Goal: Task Accomplishment & Management: Complete application form

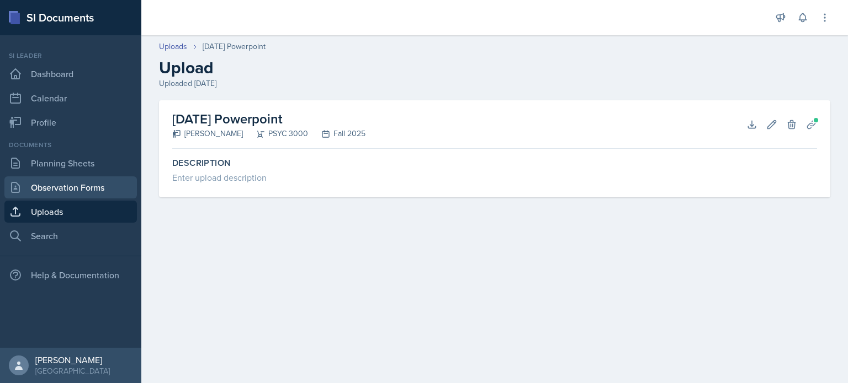
click at [72, 189] on link "Observation Forms" at bounding box center [70, 188] width 132 height 22
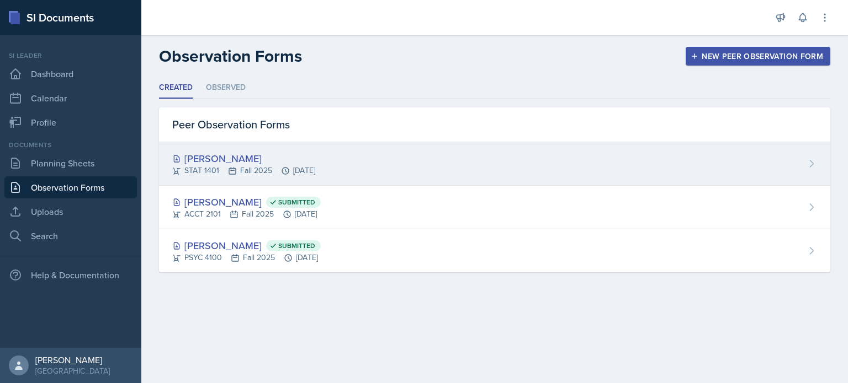
click at [446, 174] on div "[PERSON_NAME] STAT 1401 Fall 2025 [DATE]" at bounding box center [494, 164] width 671 height 44
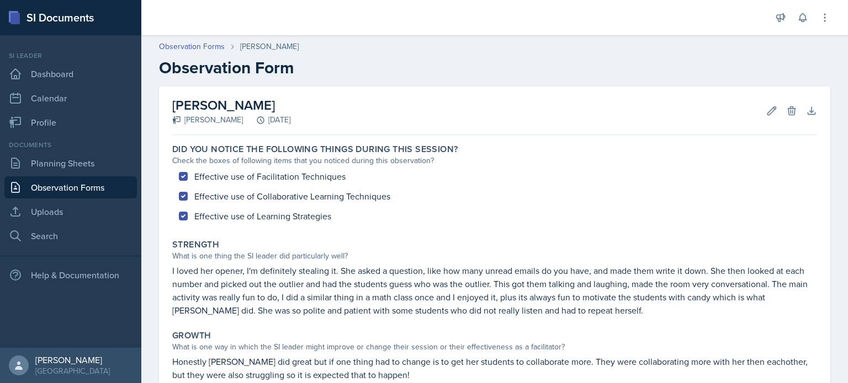
scroll to position [163, 0]
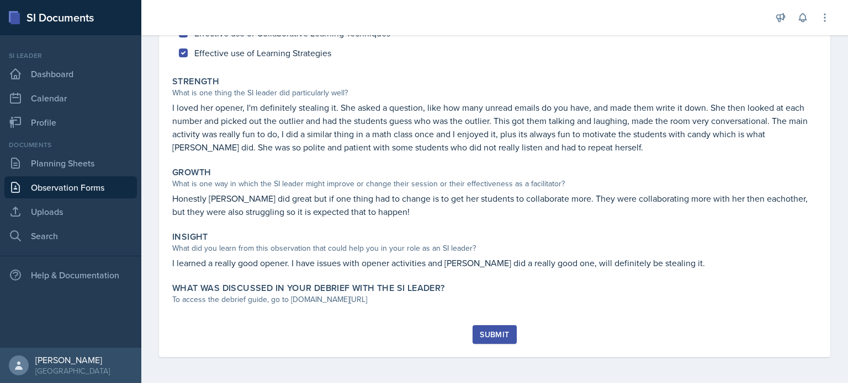
click at [360, 320] on div "Did you notice the following things during this session? Check the boxes of fol…" at bounding box center [494, 150] width 644 height 349
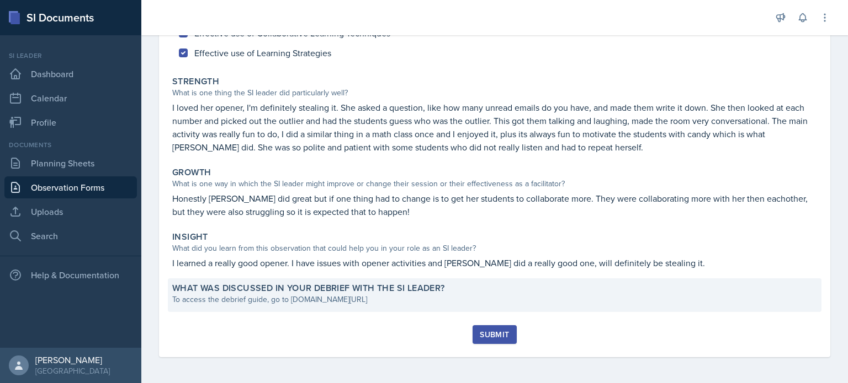
click at [381, 304] on div "To access the debrief guide, go to [DOMAIN_NAME][URL]" at bounding box center [494, 300] width 644 height 12
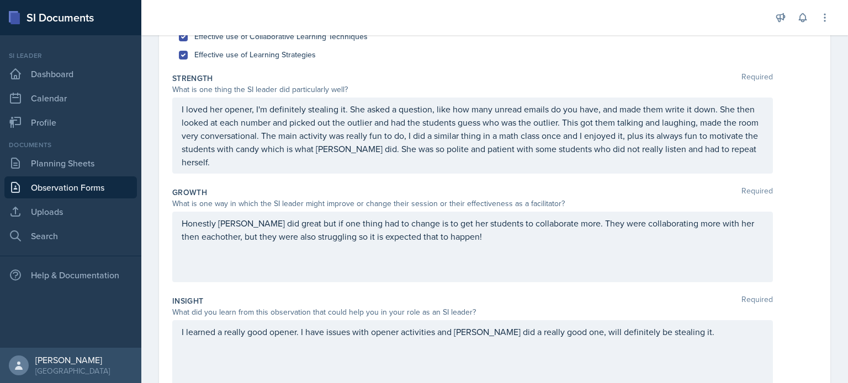
scroll to position [318, 0]
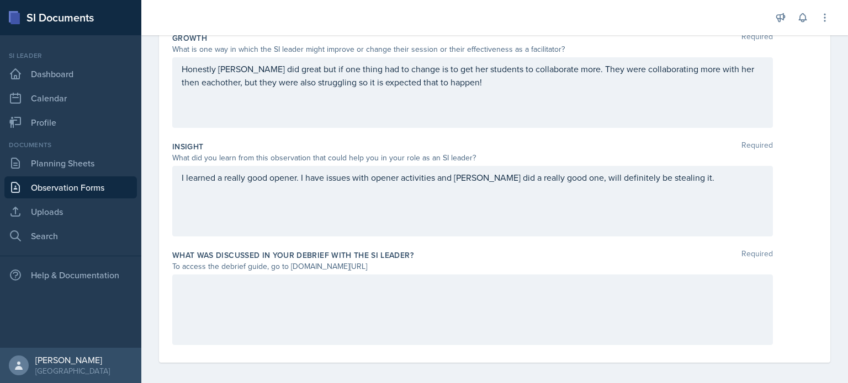
click at [375, 301] on div at bounding box center [472, 310] width 600 height 71
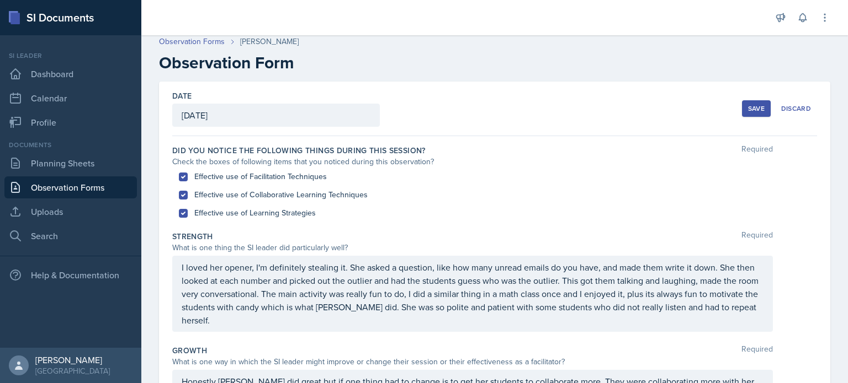
scroll to position [0, 0]
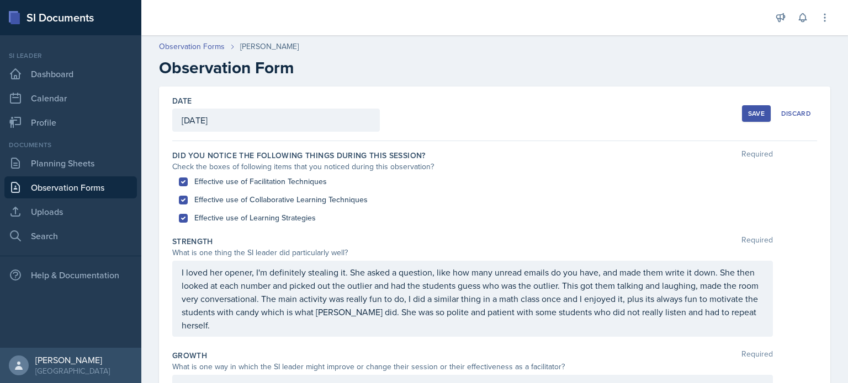
click at [749, 115] on div "Save" at bounding box center [756, 113] width 17 height 9
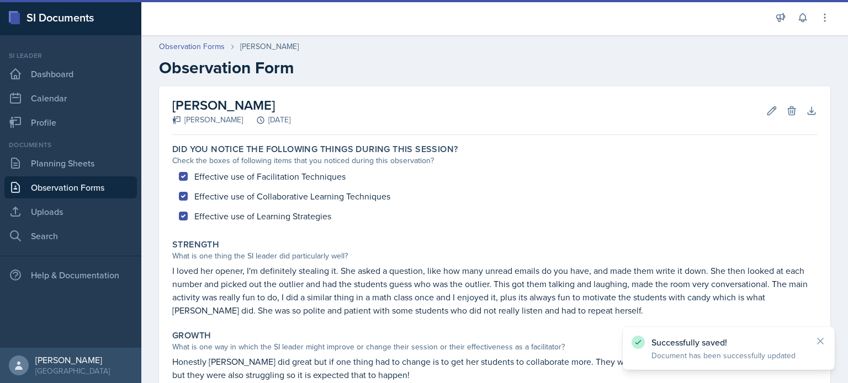
scroll to position [203, 0]
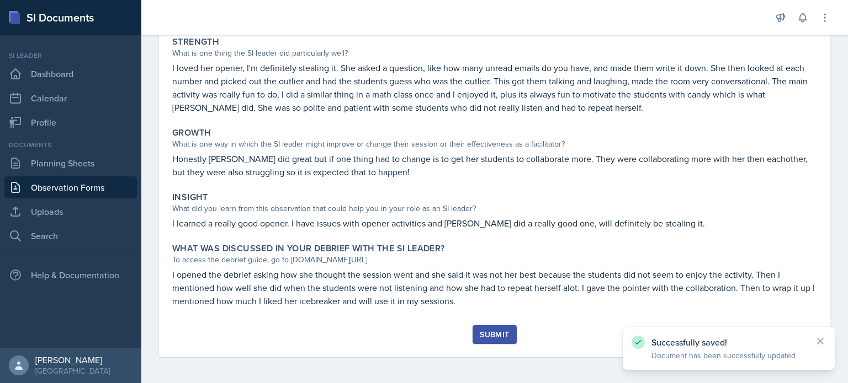
click at [513, 333] on button "Submit" at bounding box center [494, 335] width 44 height 19
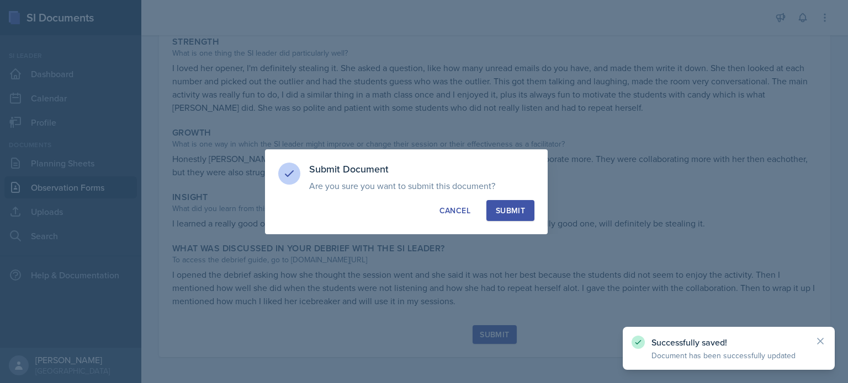
click at [501, 208] on div "Submit" at bounding box center [510, 210] width 29 height 11
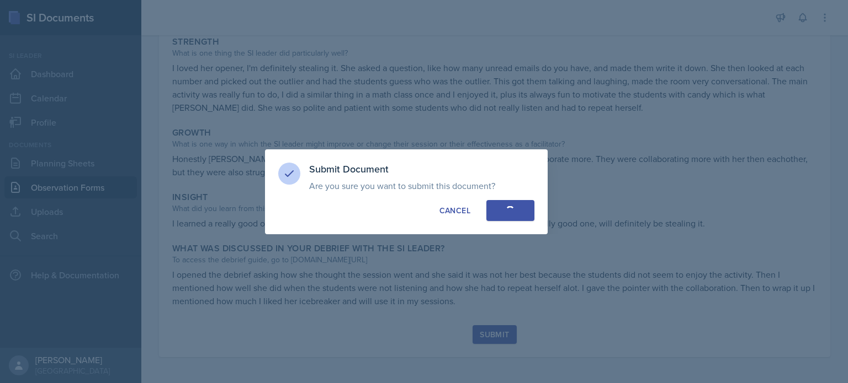
scroll to position [171, 0]
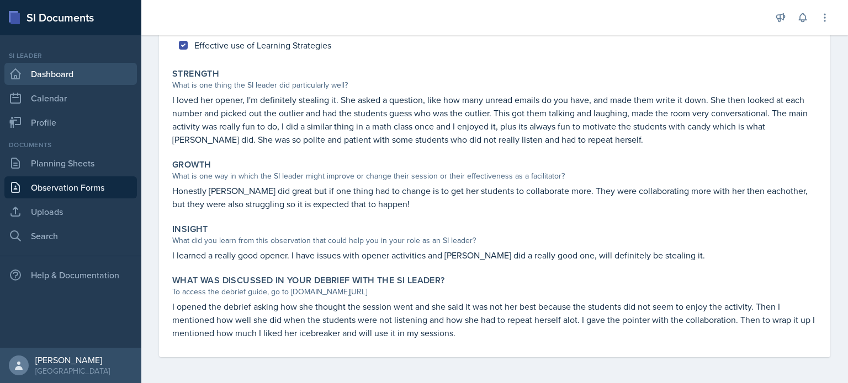
click at [79, 75] on link "Dashboard" at bounding box center [70, 74] width 132 height 22
